Goal: Task Accomplishment & Management: Manage account settings

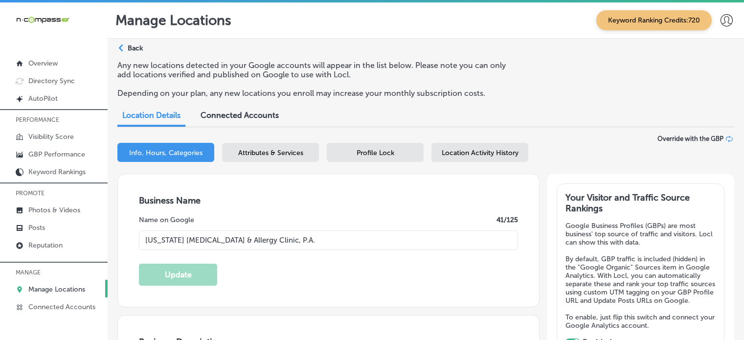
select select "US"
click at [69, 281] on link "Manage Locations" at bounding box center [54, 289] width 108 height 18
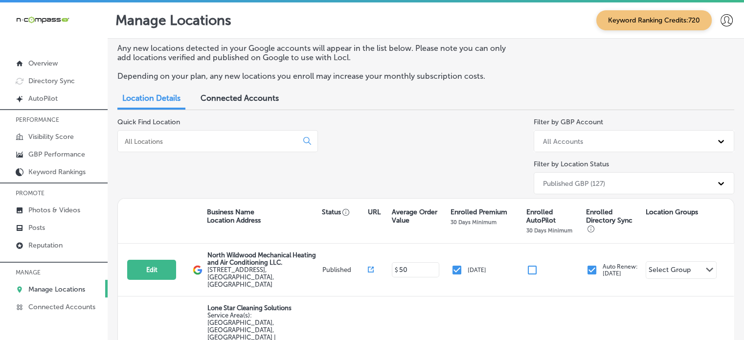
click at [203, 138] on input at bounding box center [210, 141] width 172 height 9
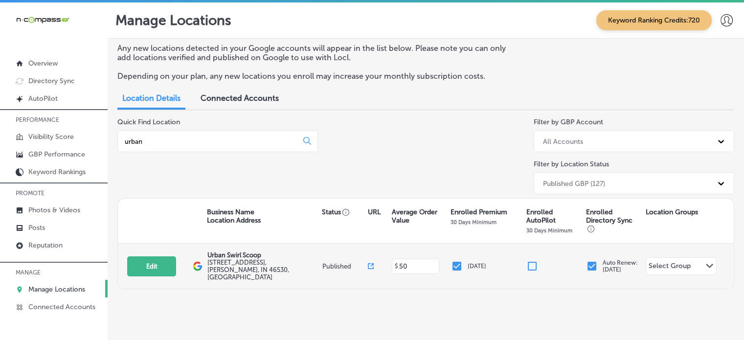
type input "urban"
click at [148, 273] on div "Edit This location is not published yet. Urban Swirl Scoop [STREET_ADDRESS][PER…" at bounding box center [426, 266] width 616 height 45
click at [154, 266] on button "Edit" at bounding box center [151, 266] width 49 height 20
select select "US"
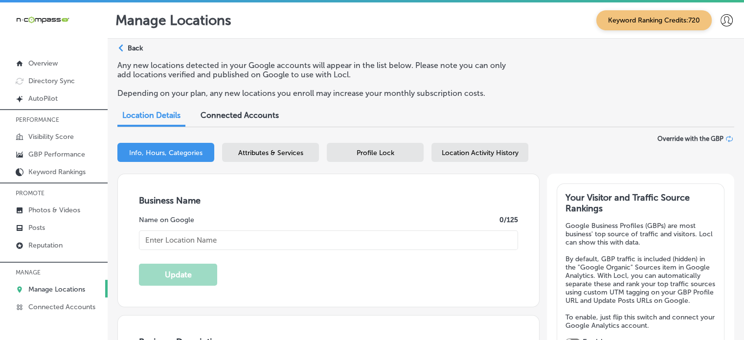
type input "Urban Swirl Scoop"
type input "[STREET_ADDRESS]"
type input "[PERSON_NAME]"
type input "46530"
type input "US"
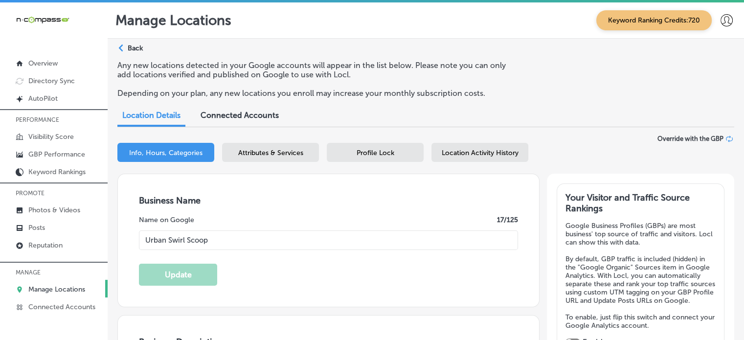
type input "[URL][DOMAIN_NAME]"
checkbox input "true"
type textarea "Urban Swirl and Scoop is your go-to destination for hand-dipped ice cream, soft…"
type input "[PHONE_NUMBER]"
click at [185, 239] on input "Urban Swirl Scoop" at bounding box center [328, 241] width 379 height 20
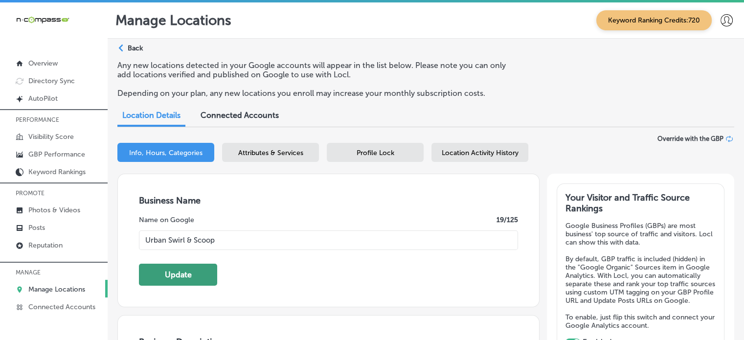
type input "Urban Swirl & Scoop"
click at [201, 271] on button "Update" at bounding box center [178, 275] width 78 height 22
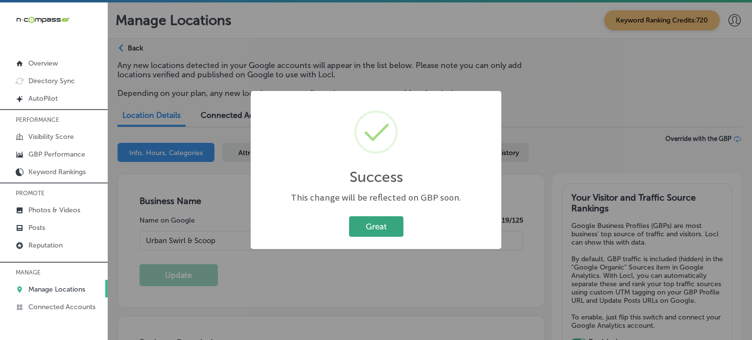
click at [386, 221] on button "Great" at bounding box center [376, 226] width 54 height 20
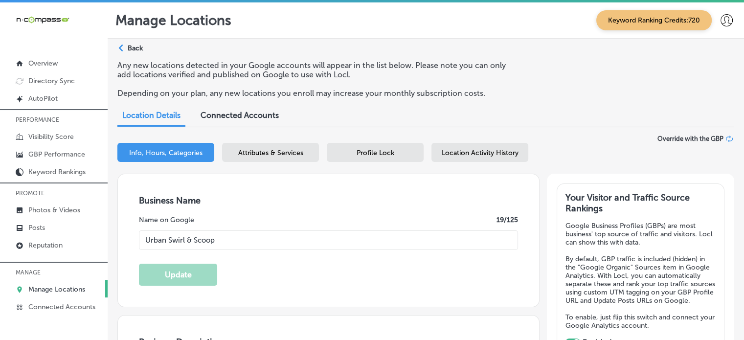
click at [72, 287] on p "Manage Locations" at bounding box center [56, 289] width 57 height 8
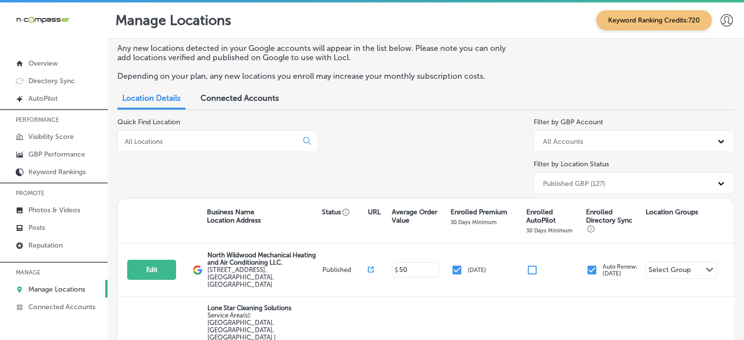
click at [155, 143] on input at bounding box center [210, 141] width 172 height 9
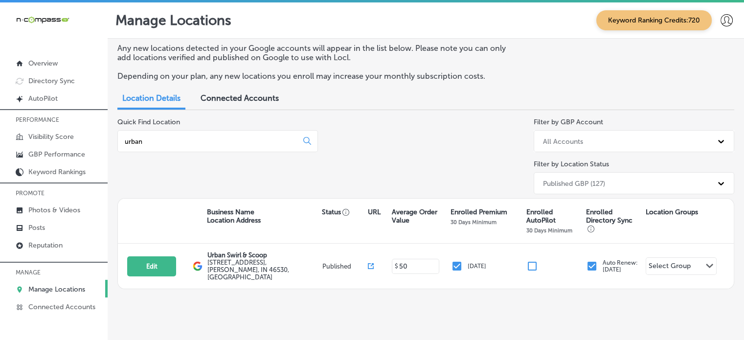
type input "urban"
click at [360, 94] on div "Location Details Connected Accounts" at bounding box center [249, 99] width 264 height 21
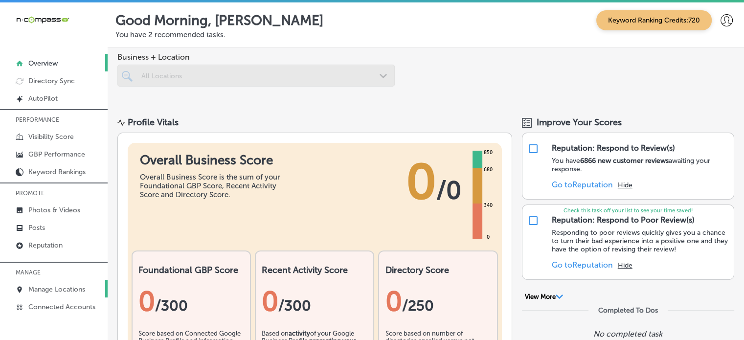
click at [66, 289] on p "Manage Locations" at bounding box center [56, 289] width 57 height 8
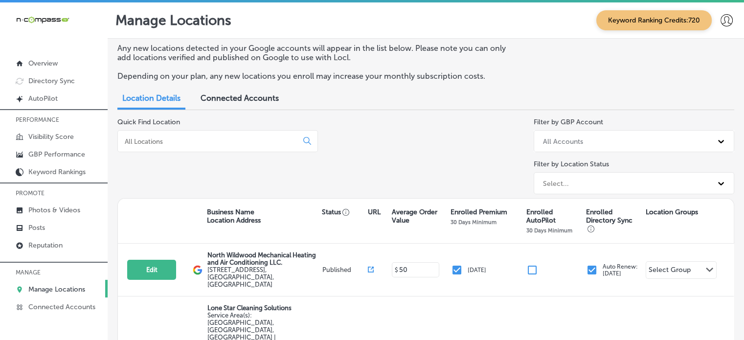
click at [216, 141] on input at bounding box center [210, 141] width 172 height 9
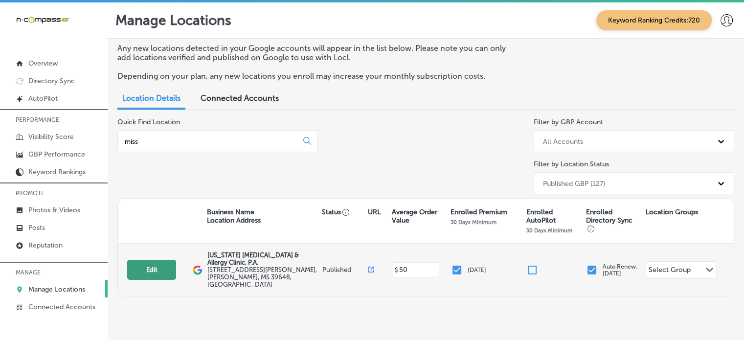
type input "miss"
click at [163, 268] on button "Edit" at bounding box center [151, 270] width 49 height 20
select select "US"
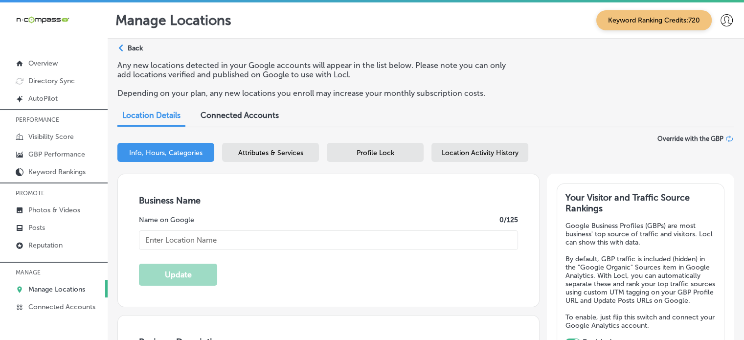
checkbox input "true"
type input "[US_STATE] [MEDICAL_DATA] & Allergy Clinic, P.A."
type input "[STREET_ADDRESS][PERSON_NAME]"
type input "[PERSON_NAME]"
type input "39648"
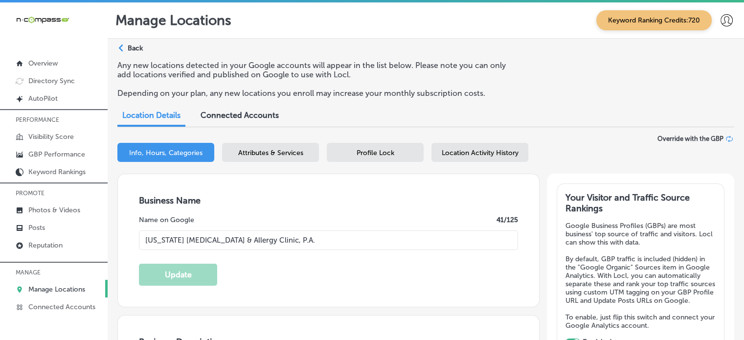
type input "US"
type input "[URL][DOMAIN_NAME]"
type textarea "[US_STATE] [MEDICAL_DATA] & Allergy Clinic, P. A. offers trusted care for [MEDI…"
type input "[PHONE_NUMBER]"
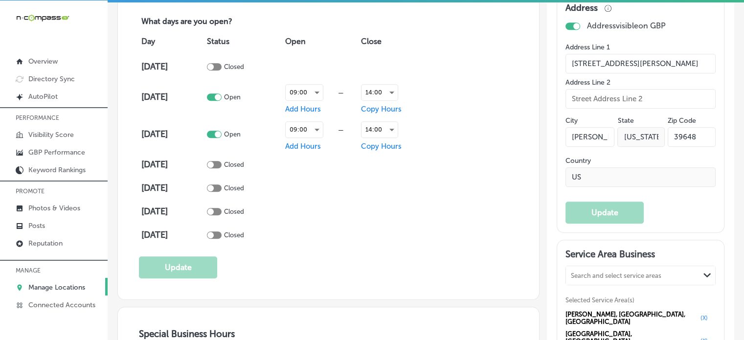
scroll to position [685, 0]
click at [64, 288] on p "Manage Locations" at bounding box center [56, 287] width 57 height 8
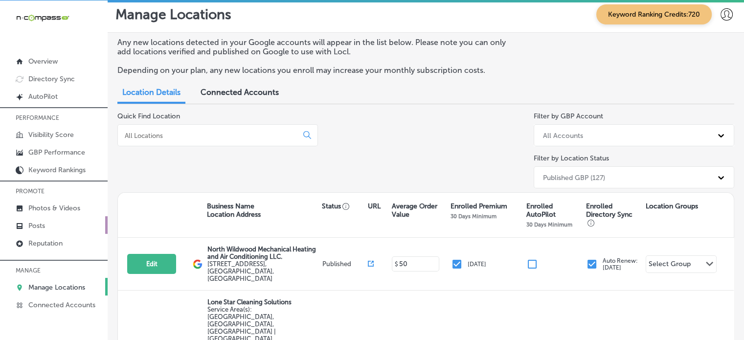
scroll to position [237, 0]
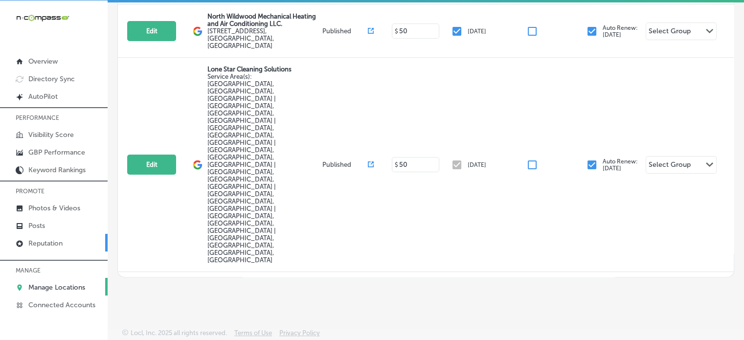
click at [47, 244] on p "Reputation" at bounding box center [45, 243] width 34 height 8
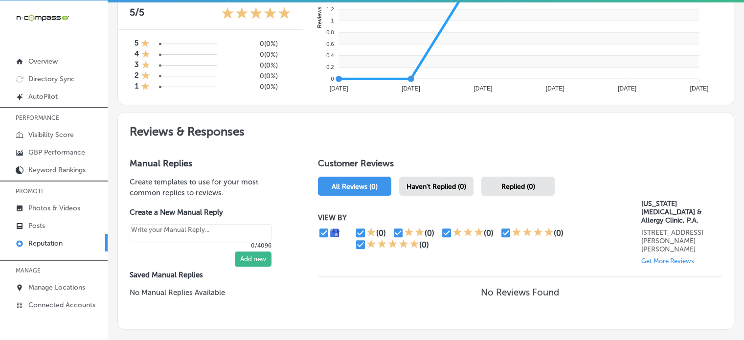
scroll to position [432, 0]
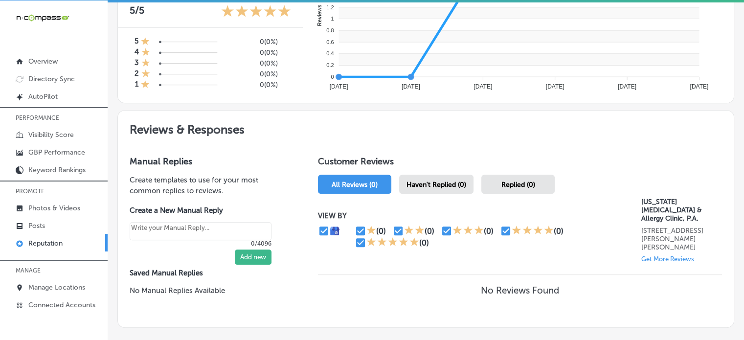
click at [437, 186] on span "Haven't Replied (0)" at bounding box center [437, 185] width 60 height 8
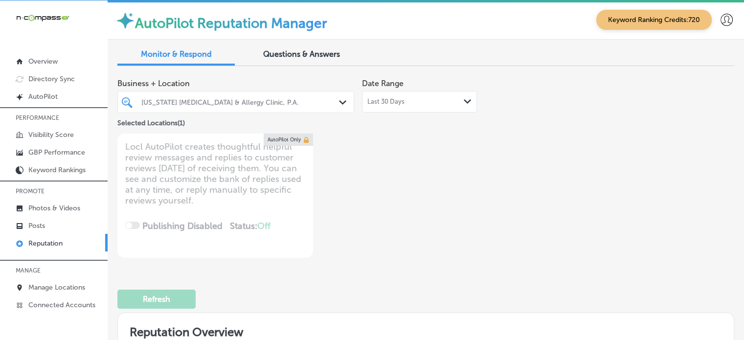
click at [248, 99] on div "[US_STATE] [MEDICAL_DATA] & Allergy Clinic, P.A." at bounding box center [240, 102] width 199 height 8
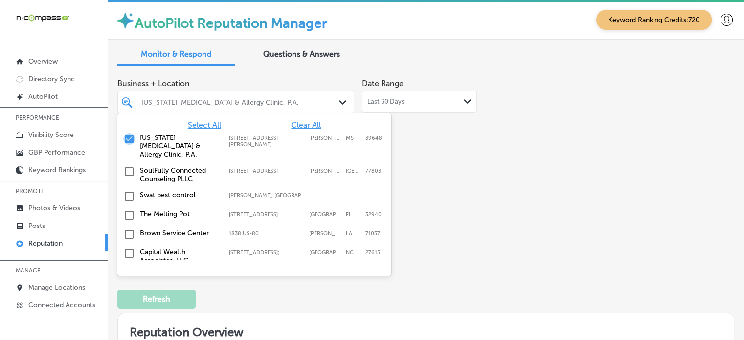
click at [132, 138] on input "checkbox" at bounding box center [129, 139] width 12 height 12
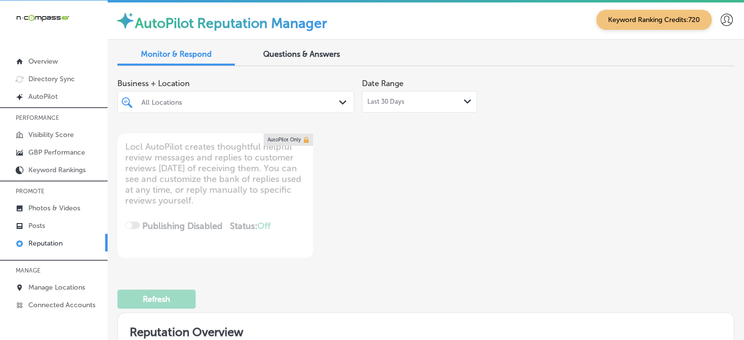
click at [462, 171] on div "Business + Location All Locations Path Created with Sketch. Date Range Last 30 …" at bounding box center [302, 166] width 370 height 184
click at [332, 184] on div "Business + Location All Locations Path Created with Sketch. Date Range Last 30 …" at bounding box center [302, 166] width 370 height 184
click at [272, 92] on div "All Locations Path Created with Sketch." at bounding box center [235, 102] width 237 height 22
click at [275, 97] on div at bounding box center [226, 101] width 172 height 13
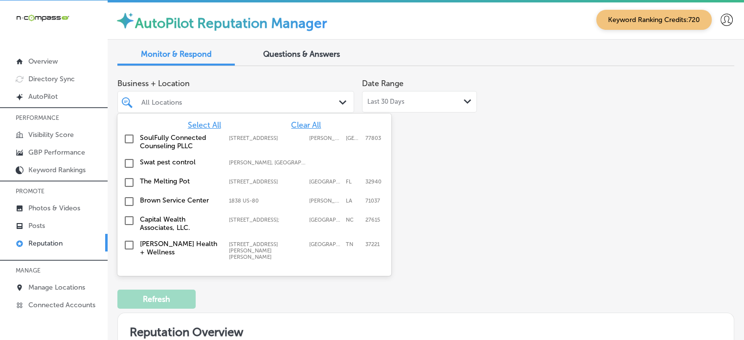
click at [200, 128] on span "Select All" at bounding box center [204, 124] width 33 height 9
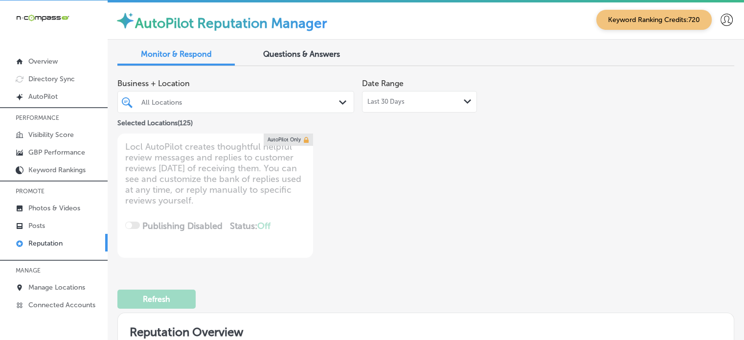
click at [469, 206] on div "Business + Location All Locations Path Created with Sketch. Selected Locations …" at bounding box center [302, 166] width 370 height 184
click at [209, 106] on div at bounding box center [226, 101] width 172 height 13
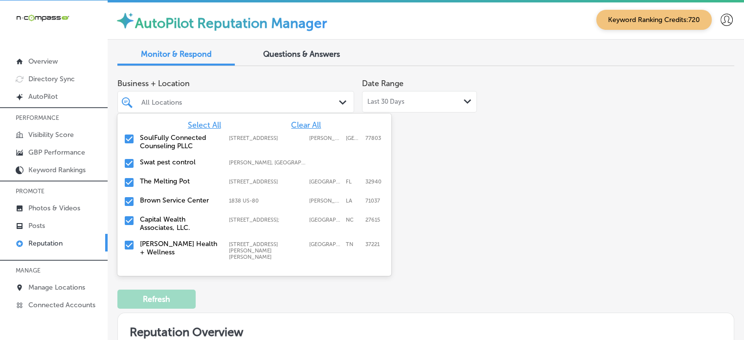
type textarea "x"
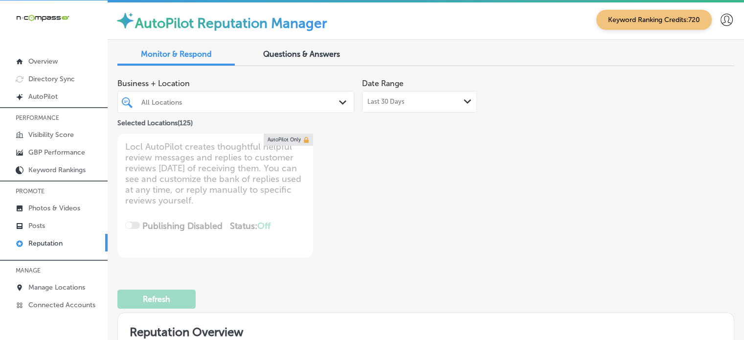
click at [450, 179] on div "Business + Location All Locations Path Created with Sketch. Selected Locations …" at bounding box center [302, 166] width 370 height 184
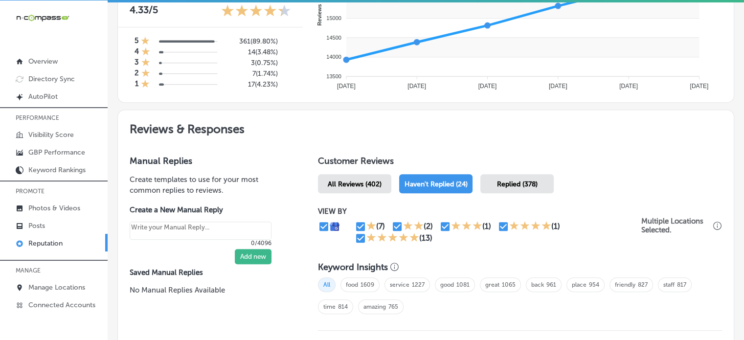
scroll to position [392, 0]
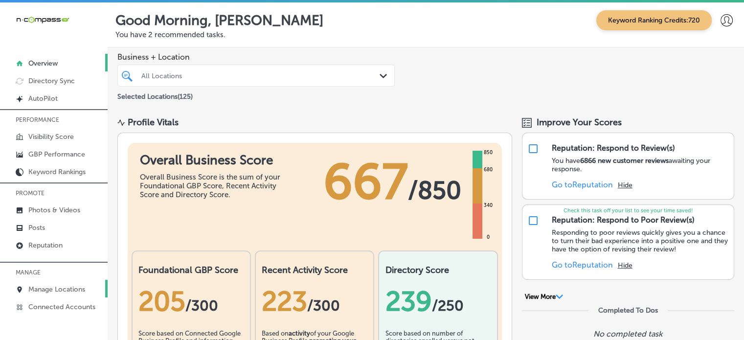
click at [78, 286] on p "Manage Locations" at bounding box center [56, 289] width 57 height 8
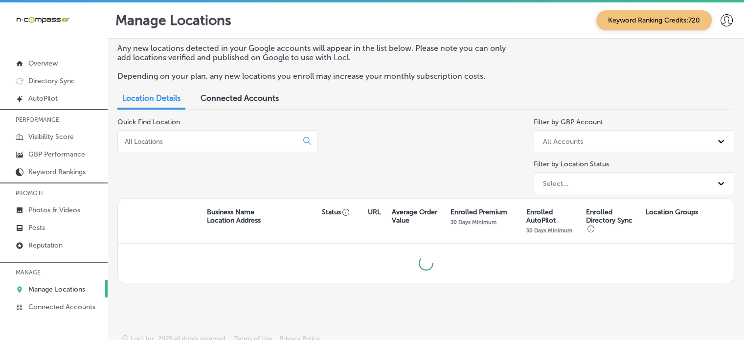
click at [75, 292] on p "Manage Locations" at bounding box center [56, 289] width 57 height 8
click at [201, 137] on input at bounding box center [210, 141] width 172 height 9
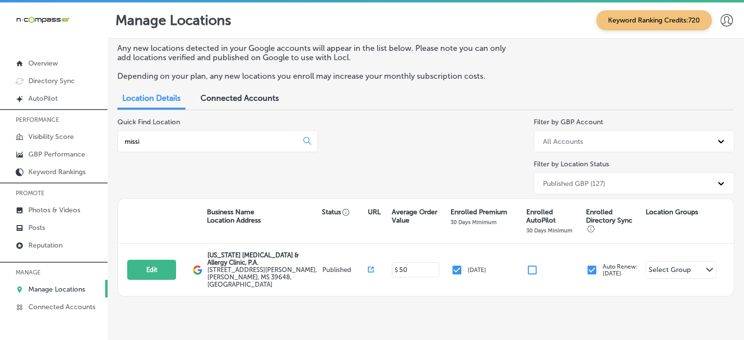
scroll to position [10, 0]
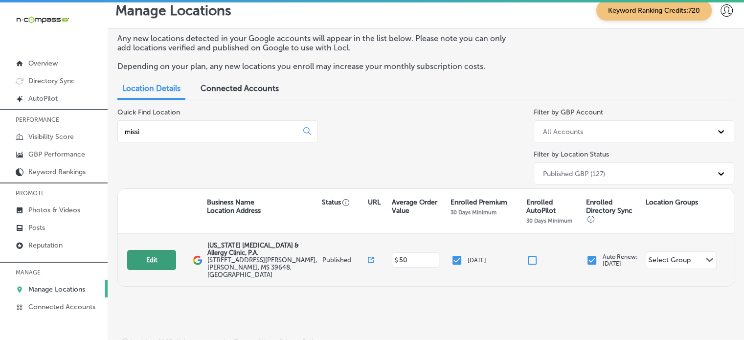
type input "missi"
click at [145, 264] on button "Edit" at bounding box center [151, 260] width 49 height 20
select select "US"
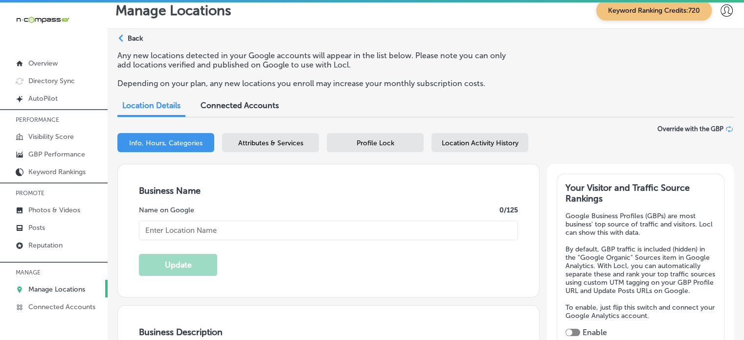
type input "[US_STATE] [MEDICAL_DATA] & Allergy Clinic, P.A."
type input "[STREET_ADDRESS][PERSON_NAME]"
type input "[PERSON_NAME]"
type input "39648"
type input "US"
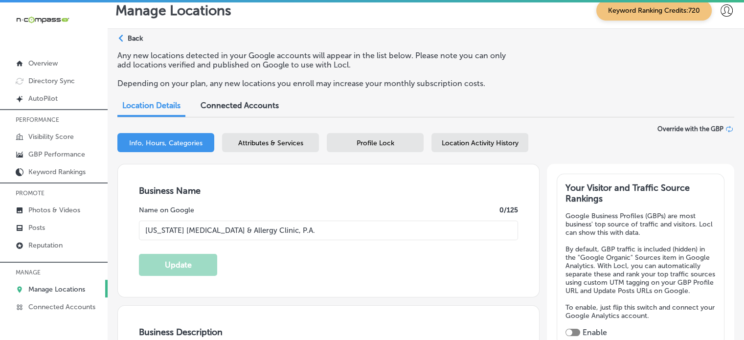
type input "[URL][DOMAIN_NAME]"
checkbox input "true"
type textarea "[US_STATE] [MEDICAL_DATA] & Allergy Clinic, P. A. offers trusted care for [MEDI…"
type input "[PHONE_NUMBER]"
